Goal: Use online tool/utility: Use online tool/utility

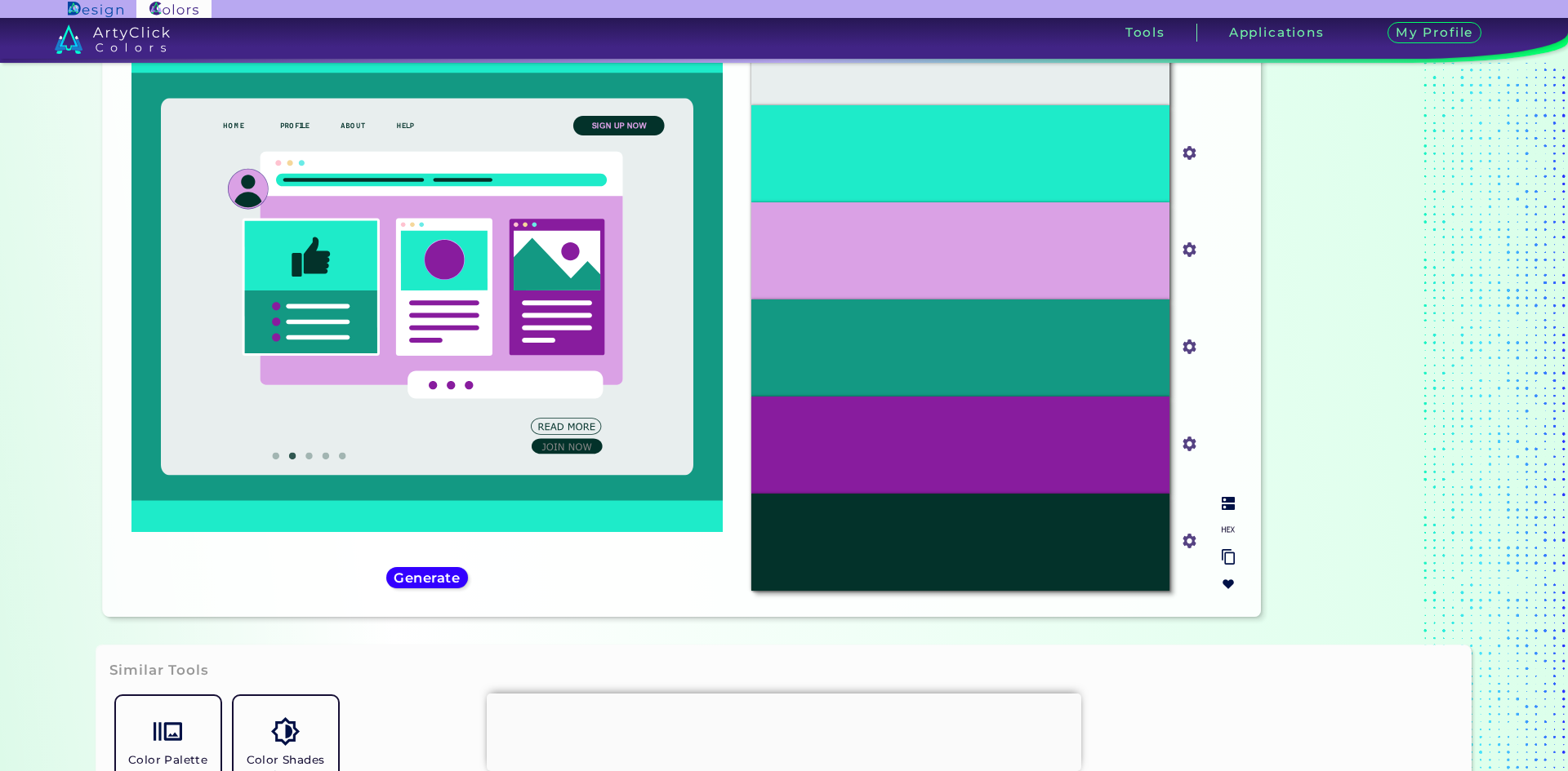
scroll to position [107, 0]
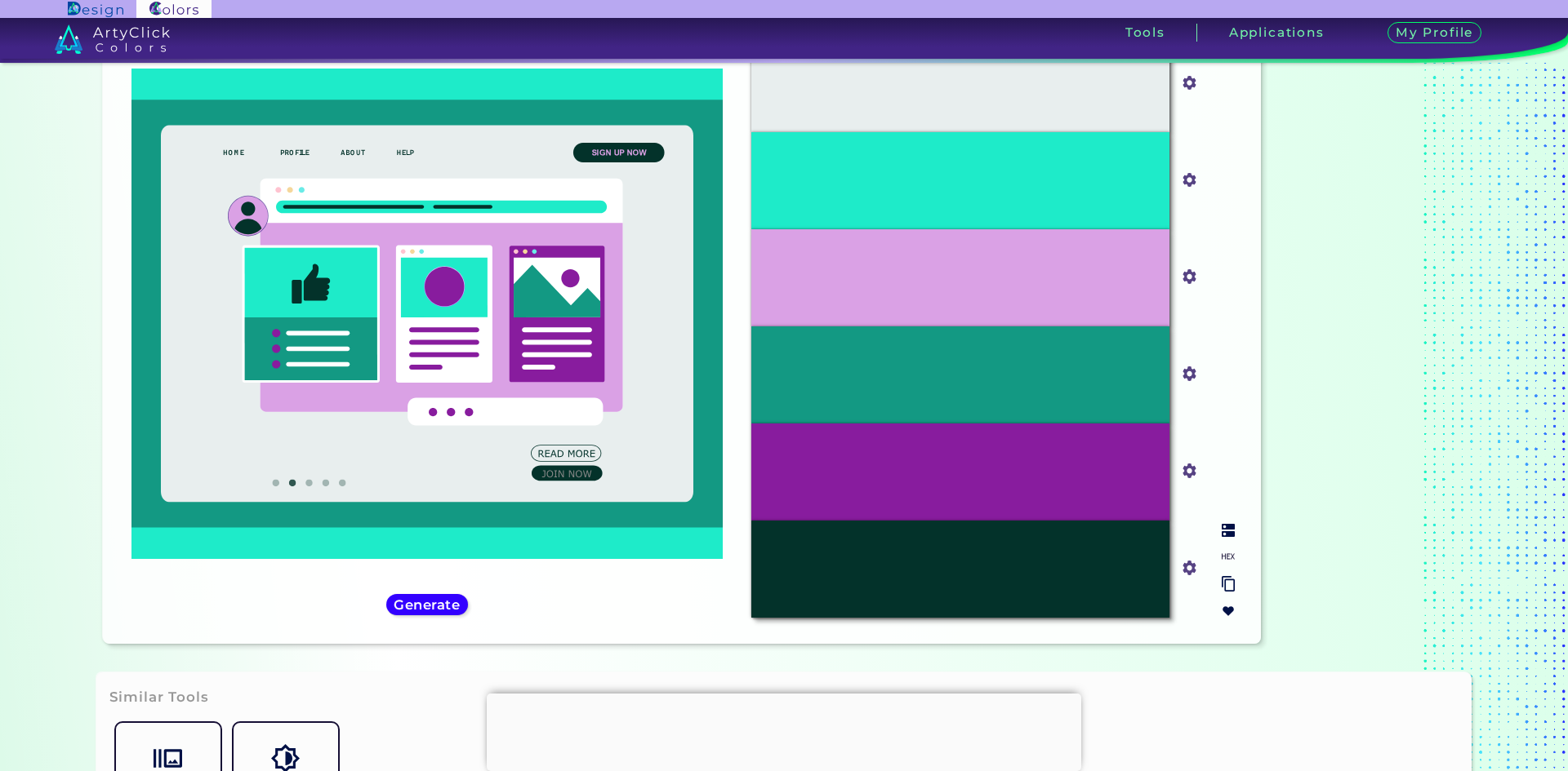
click at [927, 569] on div "#03322A" at bounding box center [961, 569] width 418 height 97
click at [1186, 569] on input "#03322a" at bounding box center [1186, 566] width 20 height 20
click at [1135, 484] on div "#881C9E" at bounding box center [961, 472] width 418 height 97
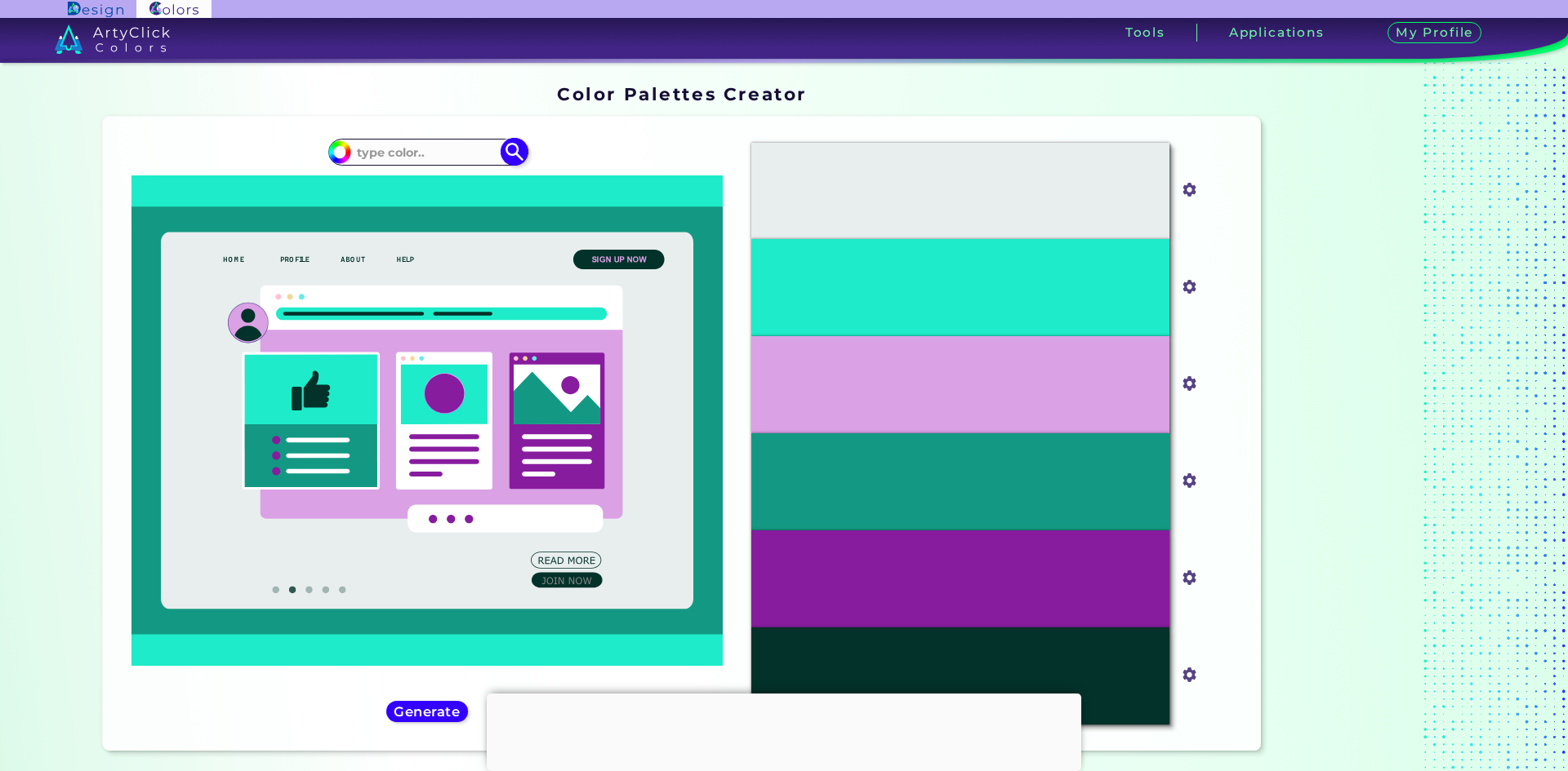
click at [412, 153] on input at bounding box center [428, 152] width 152 height 22
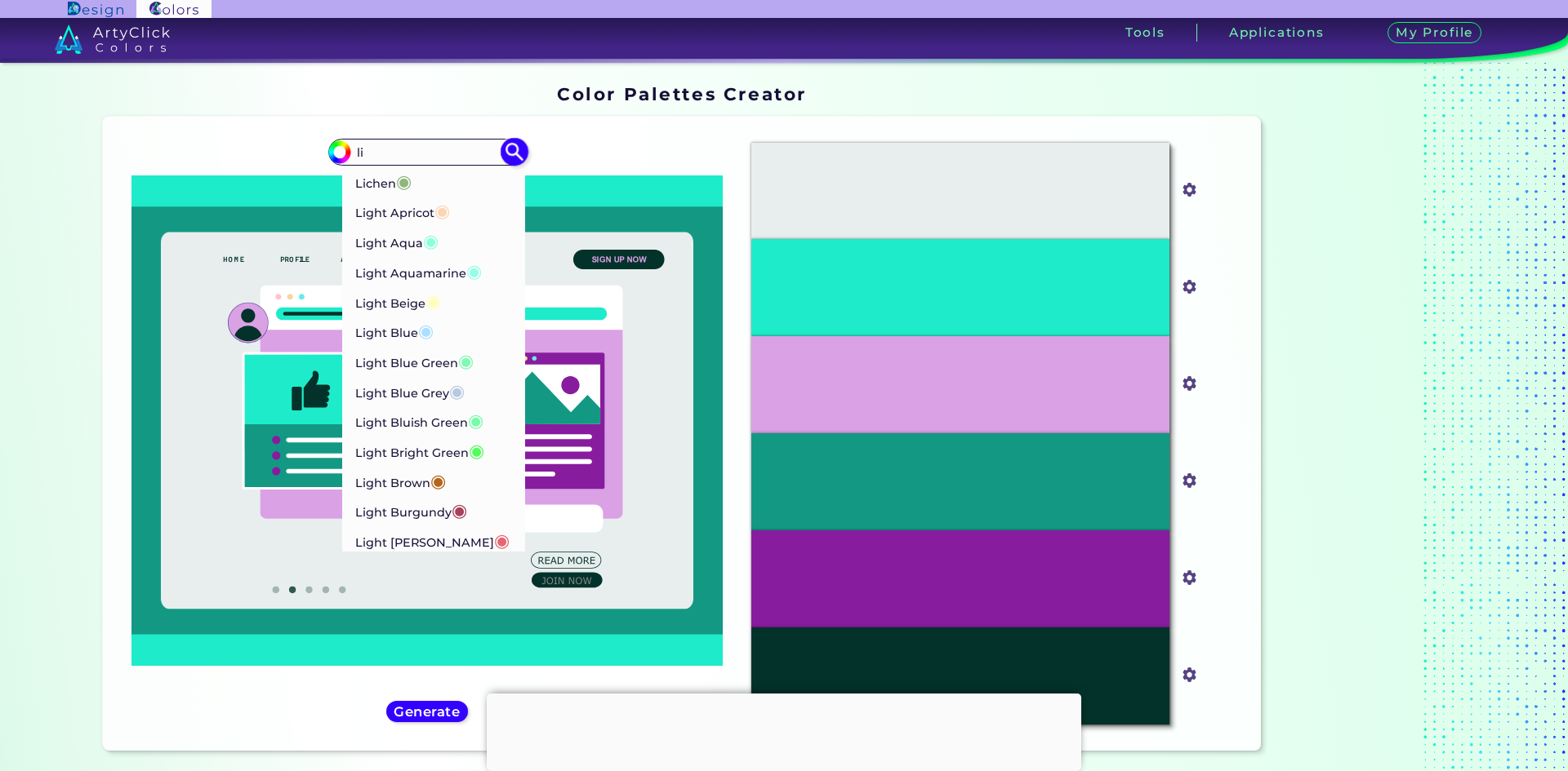
type input "l"
type input "bright"
click at [403, 302] on p "Bright Gold ◉" at bounding box center [397, 299] width 85 height 30
type input "#fdd017"
type input "#FDD017"
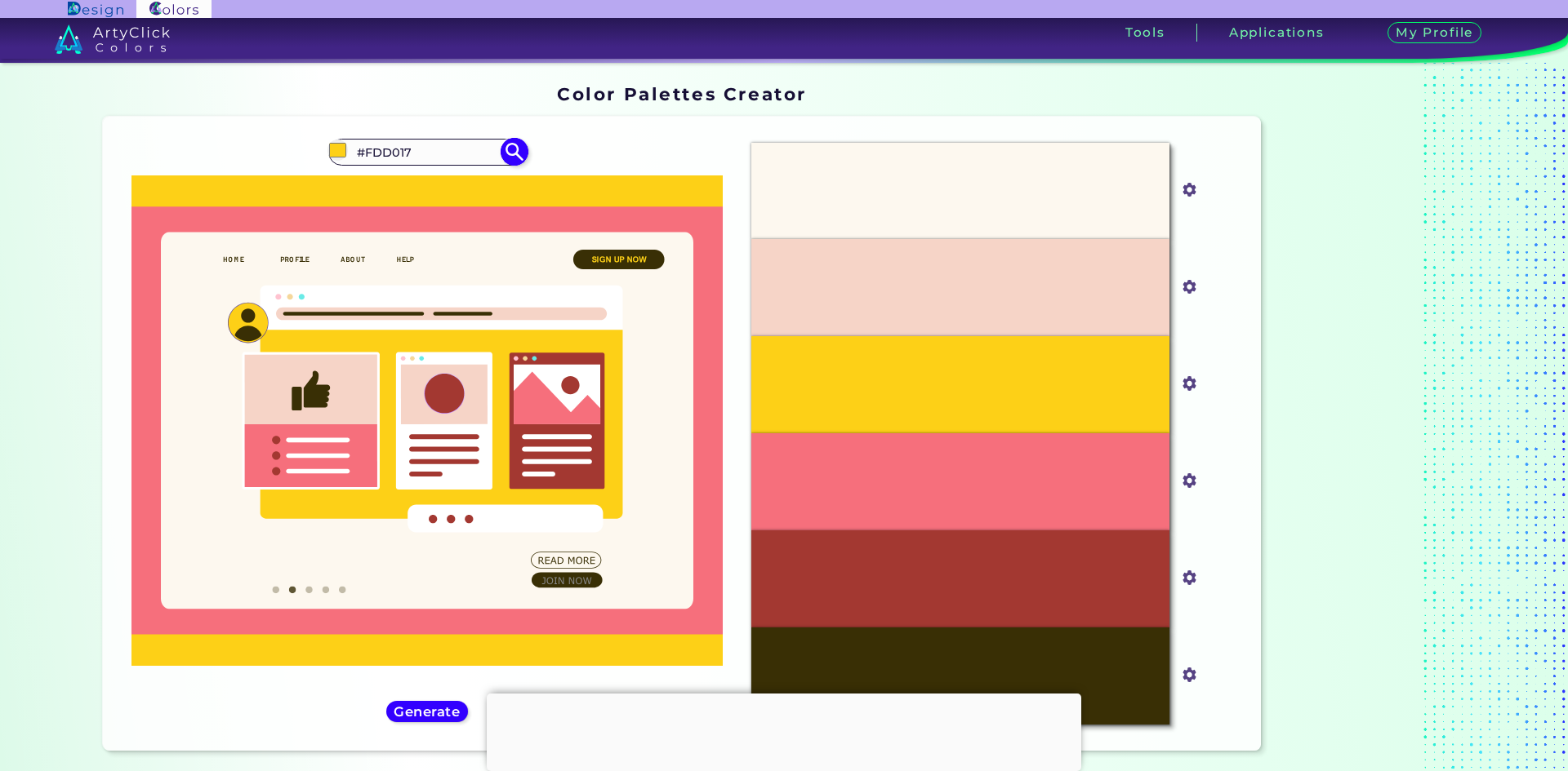
click at [512, 155] on img at bounding box center [514, 152] width 28 height 28
type input "#fdd017"
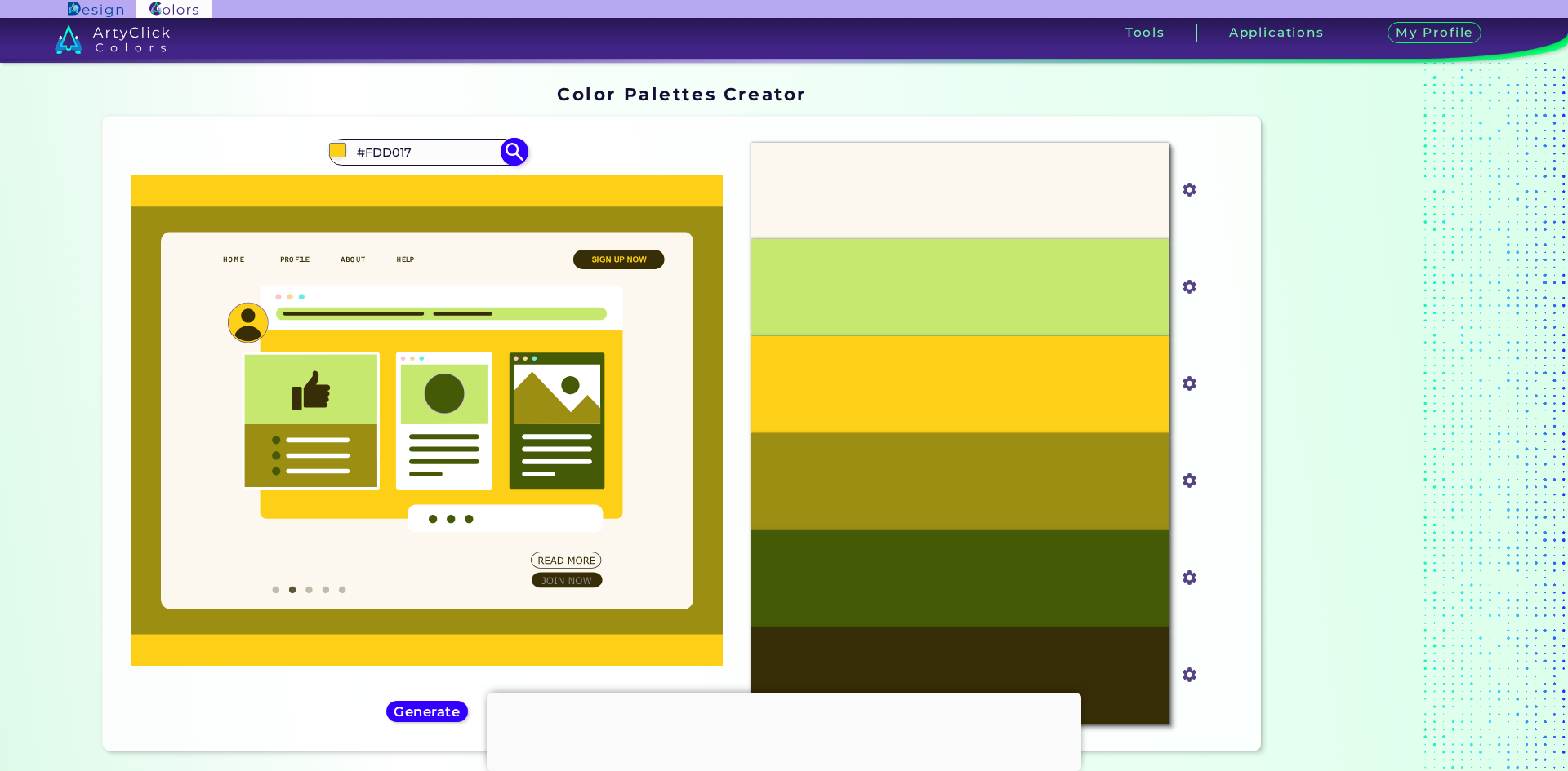
type textarea "17"
drag, startPoint x: 424, startPoint y: 152, endPoint x: 336, endPoint y: 153, distance: 88.0
click at [336, 153] on div "#fdd017 #FDD017 Bright Aqua ◉ Bright Blue ◉ Bright Cerulean ◉ Bright Cyan ◉ Bri…" at bounding box center [427, 151] width 197 height 26
